Goal: Information Seeking & Learning: Learn about a topic

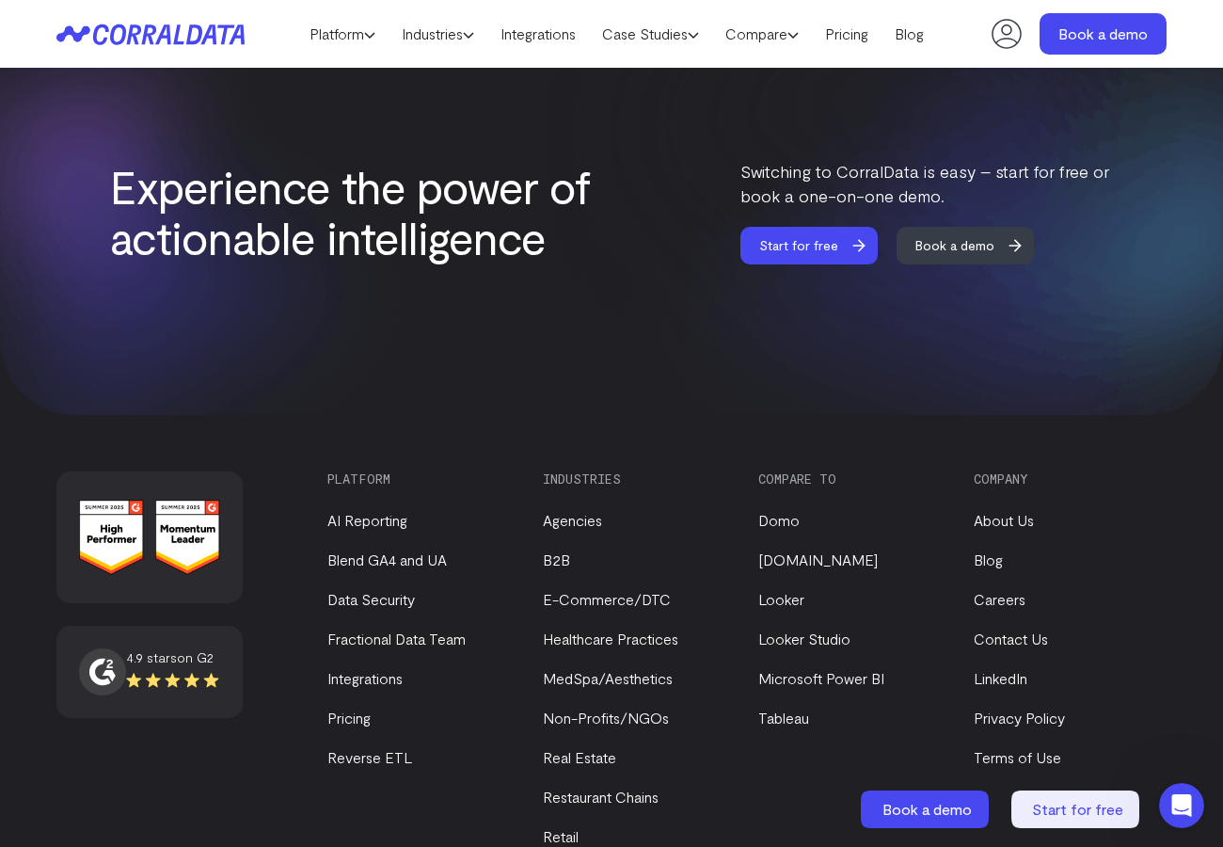
scroll to position [7412, 0]
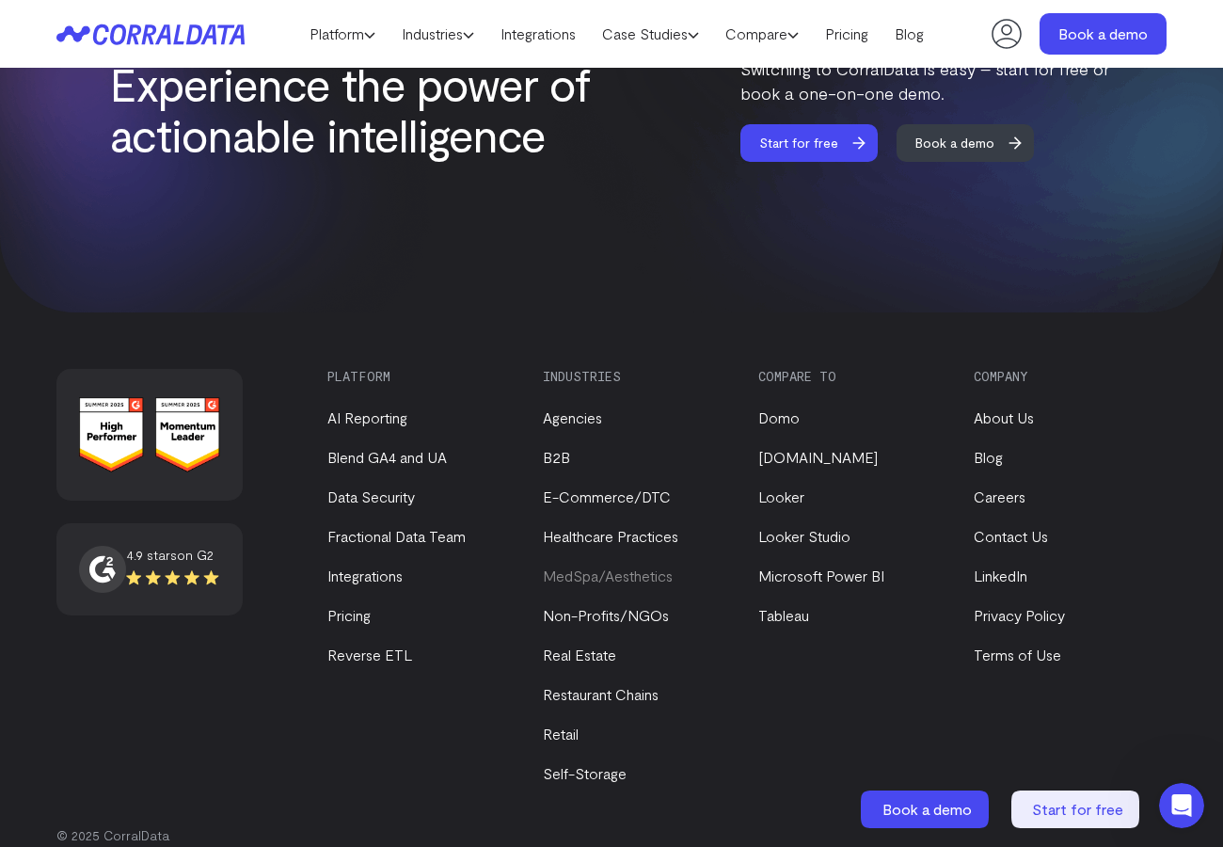
click at [632, 566] on link "MedSpa/Aesthetics" at bounding box center [608, 575] width 130 height 18
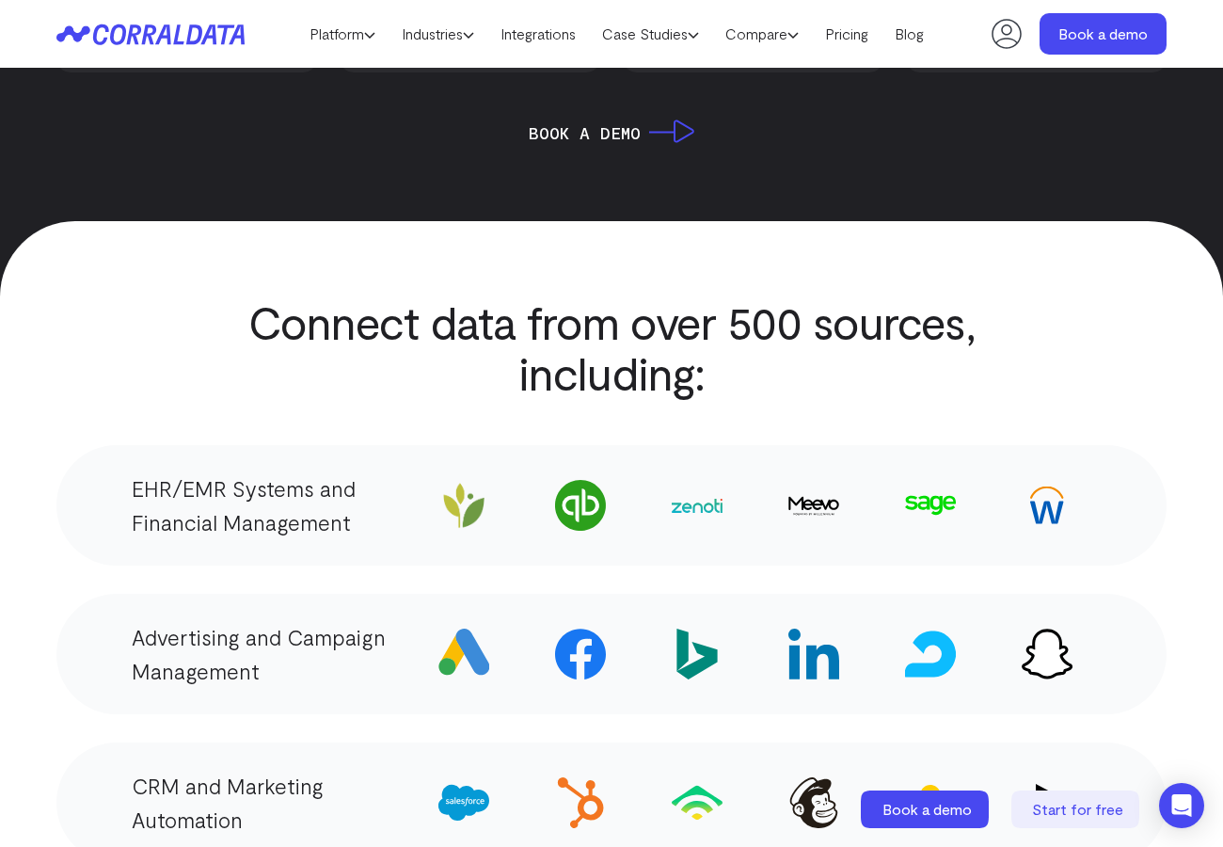
scroll to position [3050, 0]
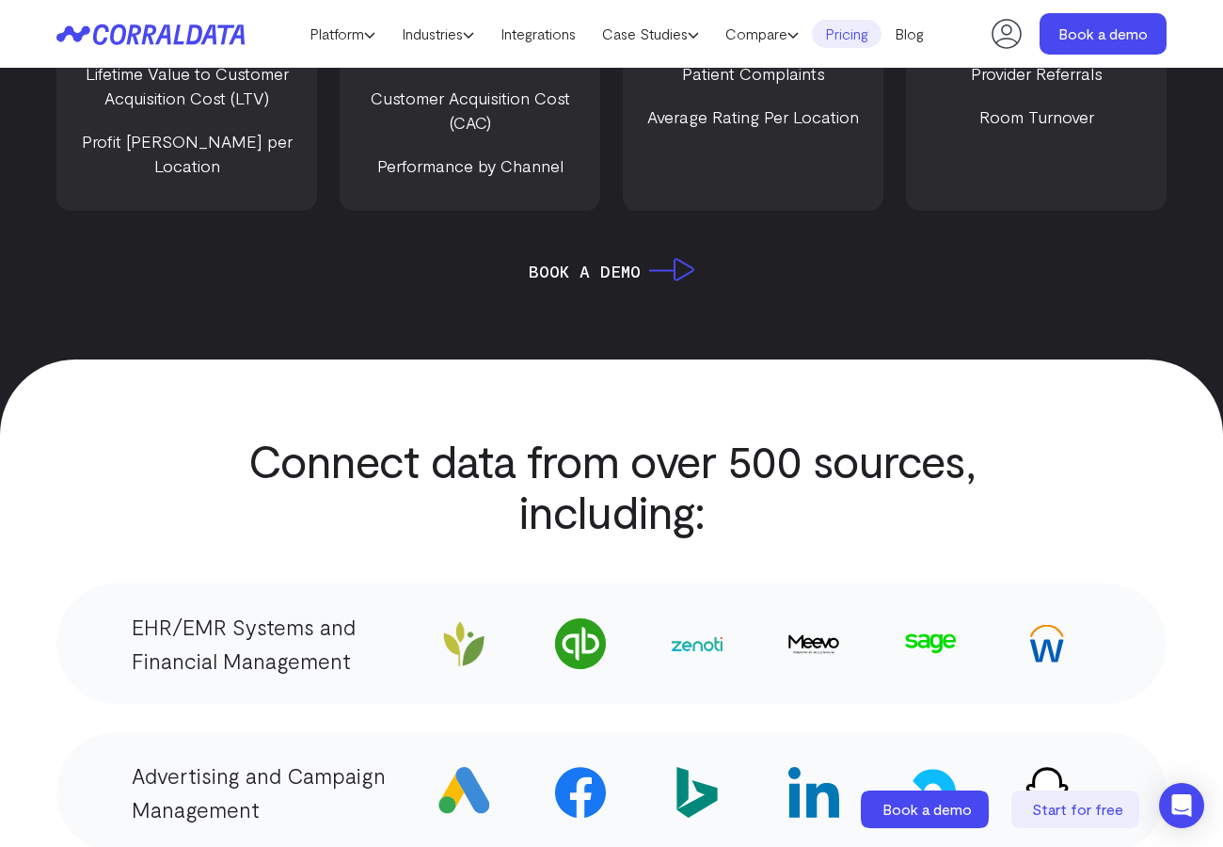
click at [874, 38] on link "Pricing" at bounding box center [847, 34] width 70 height 28
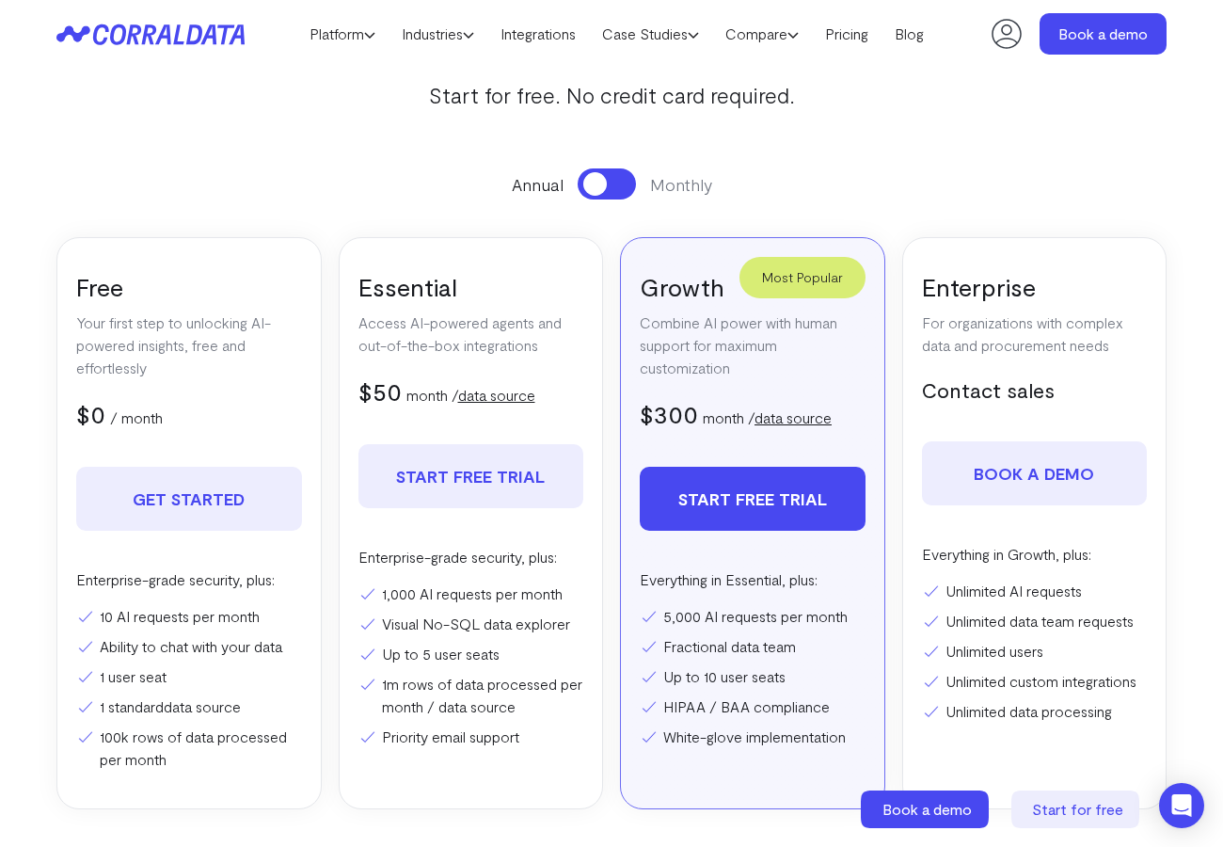
scroll to position [209, 0]
